Goal: Task Accomplishment & Management: Manage account settings

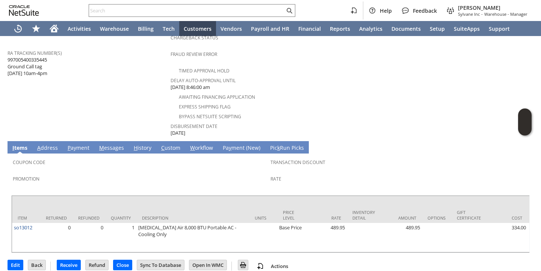
scroll to position [338, 0]
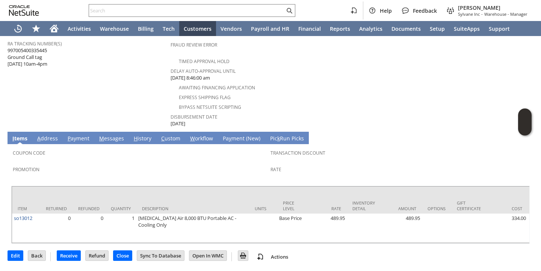
click at [270, 111] on span "Disbursement Date" at bounding box center [266, 115] width 193 height 9
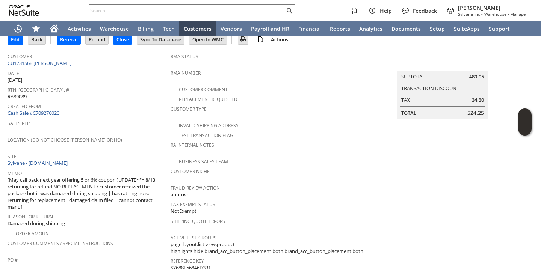
scroll to position [10, 0]
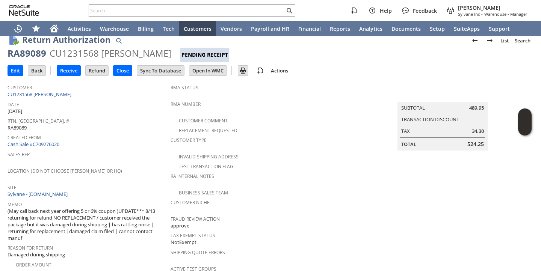
click at [53, 121] on span "Rtn. Auth. #" at bounding box center [87, 120] width 159 height 9
click at [21, 127] on span "RA89089" at bounding box center [17, 127] width 19 height 7
copy span "RA89089"
click at [74, 73] on input "Receive" at bounding box center [68, 71] width 23 height 10
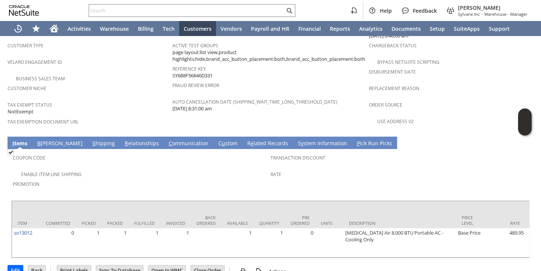
click at [245, 140] on link "R e lated Records" at bounding box center [267, 144] width 45 height 8
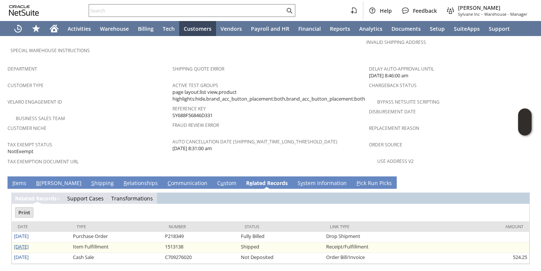
click at [28, 243] on link "8/8/2025" at bounding box center [21, 246] width 15 height 7
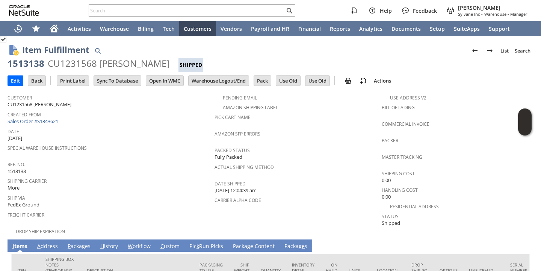
click at [75, 242] on link "P ackages" at bounding box center [79, 246] width 27 height 8
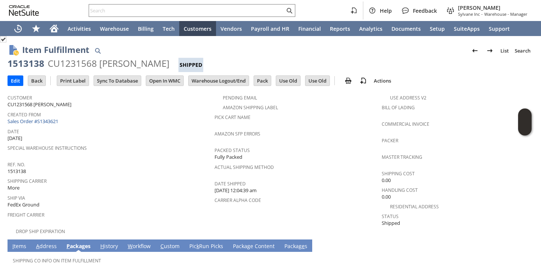
scroll to position [56, 0]
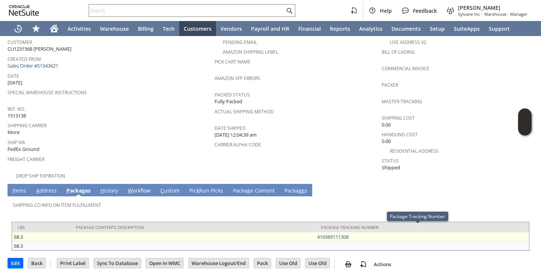
click at [355, 232] on td "416989111308" at bounding box center [422, 236] width 214 height 9
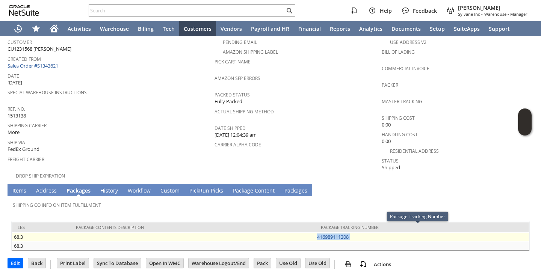
copy tbody "416989111308"
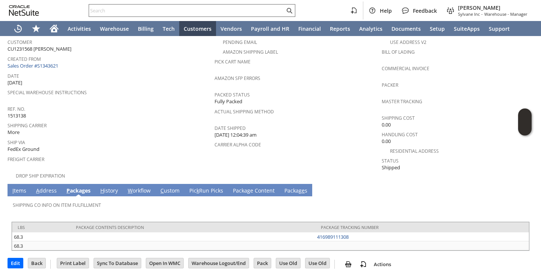
click at [221, 9] on input "text" at bounding box center [187, 10] width 196 height 9
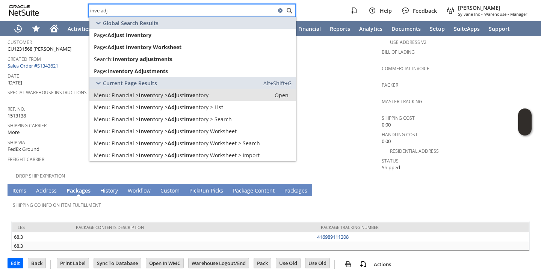
type input "inve adj"
click at [179, 94] on span "ust" at bounding box center [180, 95] width 8 height 7
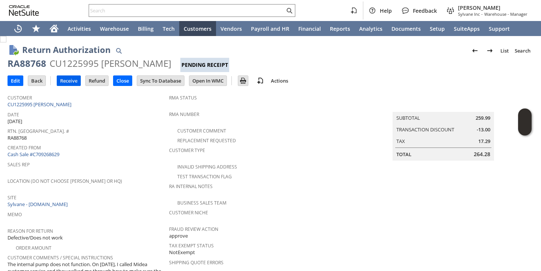
click at [69, 79] on input "Receive" at bounding box center [68, 81] width 23 height 10
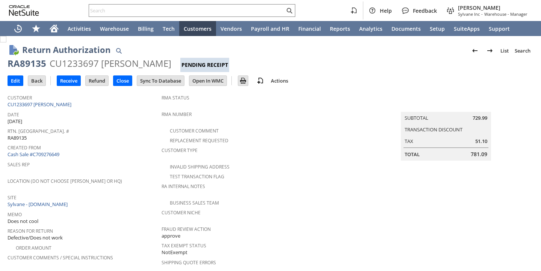
click at [140, 145] on span "Created From" at bounding box center [83, 146] width 150 height 9
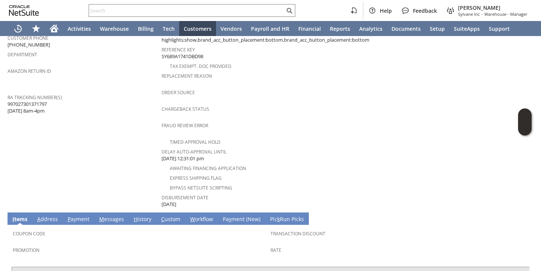
scroll to position [338, 0]
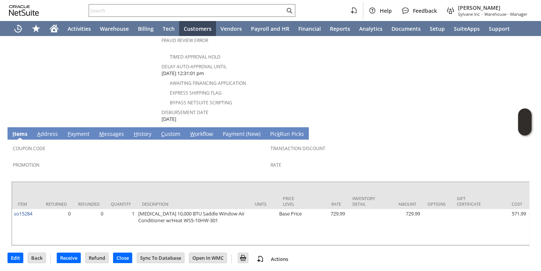
scroll to position [0, 0]
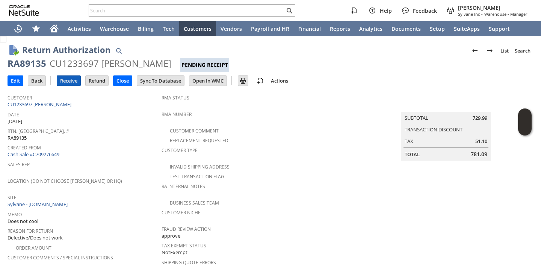
click at [65, 82] on input "Receive" at bounding box center [68, 81] width 23 height 10
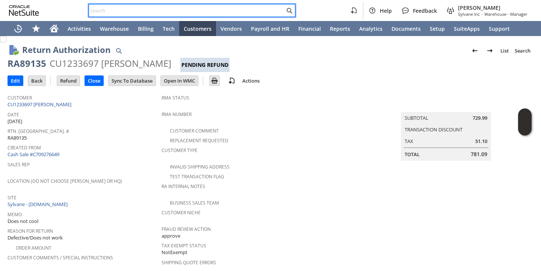
click at [176, 11] on input "text" at bounding box center [187, 10] width 196 height 9
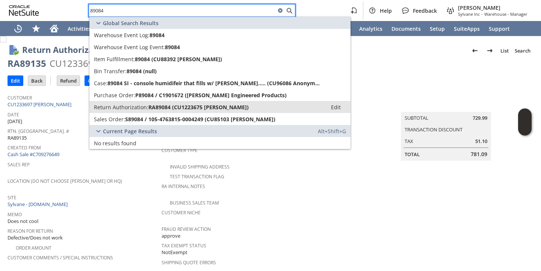
type input "89084"
click at [162, 104] on span "RA89084 (CU1223675 Steven Kerner)" at bounding box center [198, 107] width 100 height 7
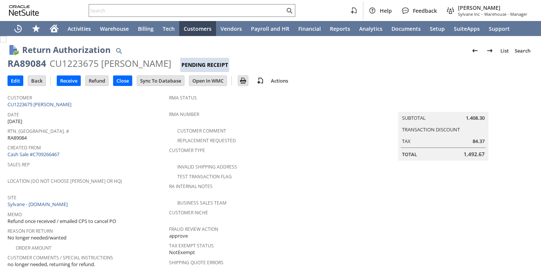
click at [137, 176] on span "Location (Do Not Choose [PERSON_NAME] or HQ)" at bounding box center [87, 180] width 158 height 9
click at [109, 139] on div "Rtn. Auth. # RA89084" at bounding box center [87, 134] width 158 height 16
click at [92, 103] on div "Customer CU1223675 Steven Kerner" at bounding box center [87, 100] width 158 height 16
click at [99, 118] on div "Date 8/12/2025" at bounding box center [87, 117] width 158 height 16
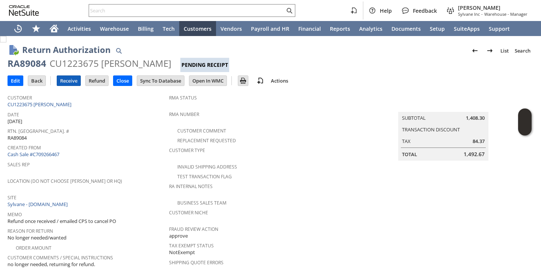
click at [64, 81] on input "Receive" at bounding box center [68, 81] width 23 height 10
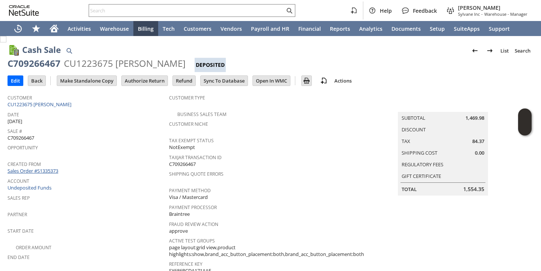
click at [47, 168] on link "Sales Order #S1335373" at bounding box center [34, 170] width 53 height 7
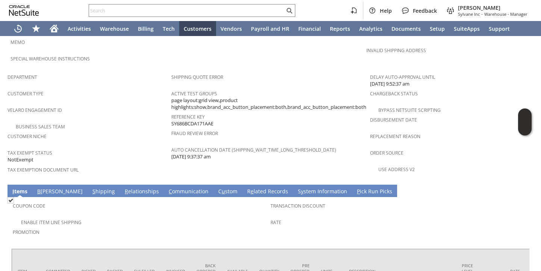
scroll to position [539, 0]
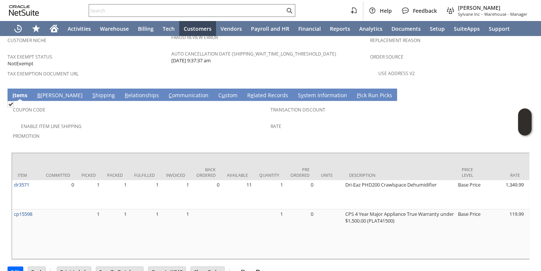
click at [181, 131] on div "Promotion" at bounding box center [140, 139] width 254 height 16
click at [83, 68] on span "Tax Exemption Document URL" at bounding box center [88, 72] width 160 height 9
click at [123, 131] on span "Promotion" at bounding box center [140, 135] width 254 height 9
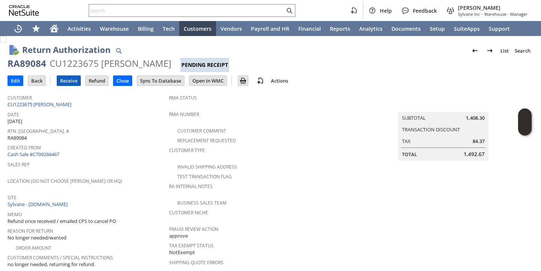
click at [75, 81] on input "Receive" at bounding box center [68, 81] width 23 height 10
click at [64, 83] on input "Receive" at bounding box center [68, 81] width 23 height 10
